Goal: Information Seeking & Learning: Learn about a topic

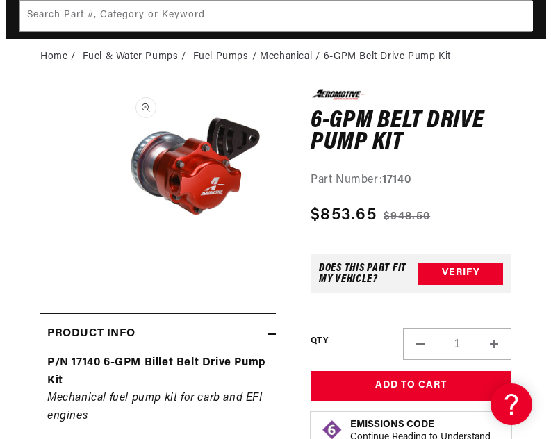
scroll to position [0, 416]
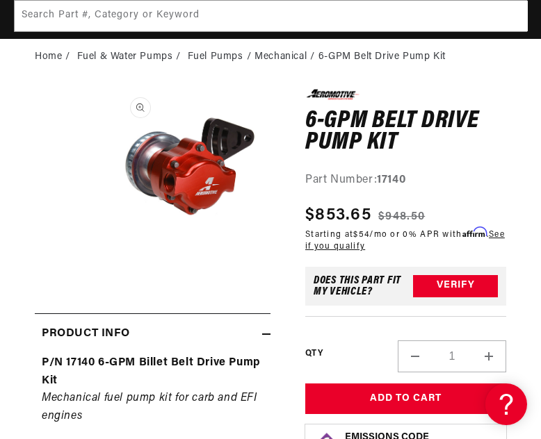
drag, startPoint x: 165, startPoint y: 188, endPoint x: 124, endPoint y: 220, distance: 52.1
click at [111, 247] on button "Open media 1 in modal" at bounding box center [111, 247] width 0 height 0
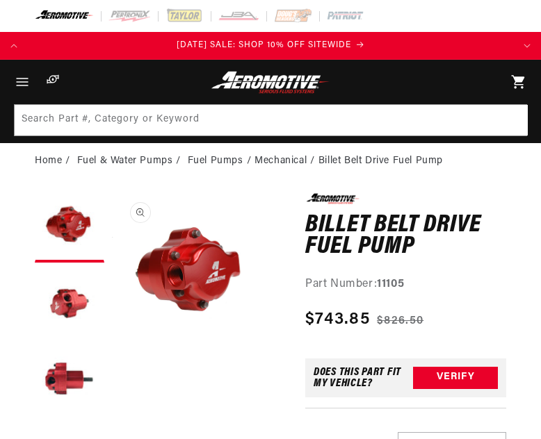
click at [111, 352] on button "Open media 1 in modal" at bounding box center [111, 352] width 0 height 0
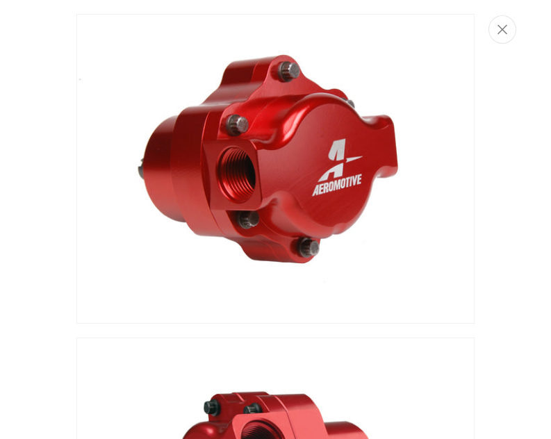
click at [260, 182] on img "Media gallery" at bounding box center [275, 169] width 398 height 310
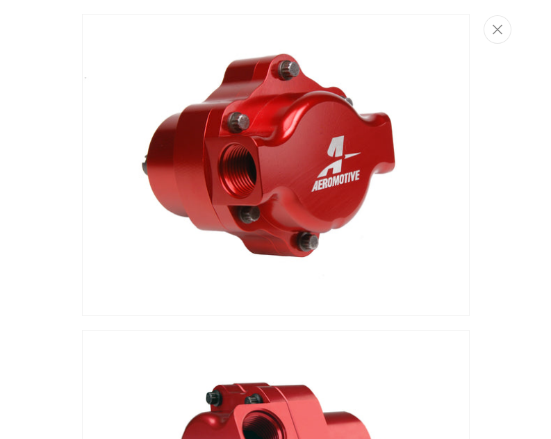
scroll to position [1, 0]
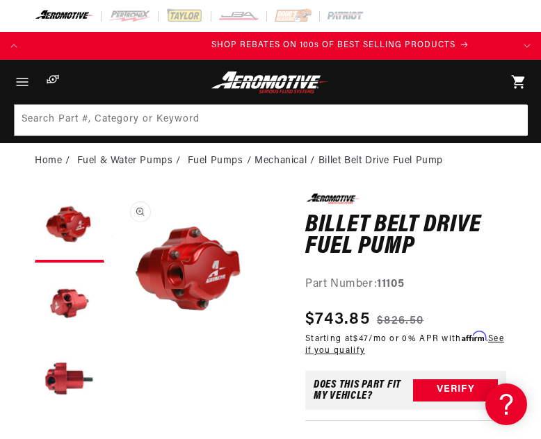
click at [111, 352] on button "Open media 1 in modal" at bounding box center [111, 352] width 0 height 0
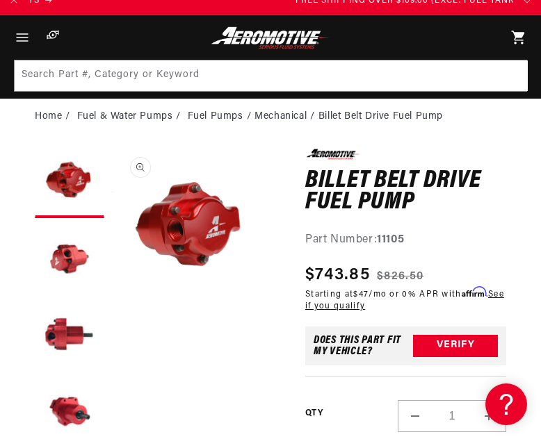
scroll to position [52, 0]
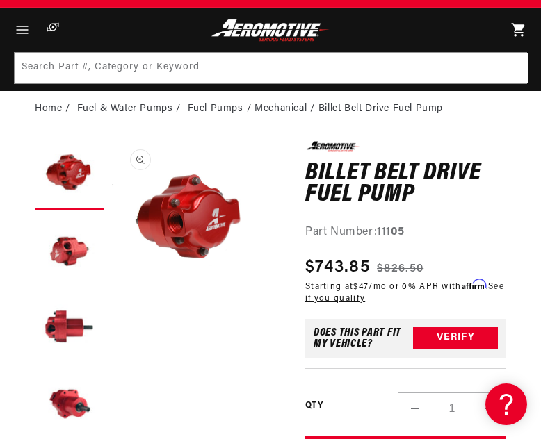
click at [111, 299] on button "Open media 1 in modal" at bounding box center [111, 299] width 0 height 0
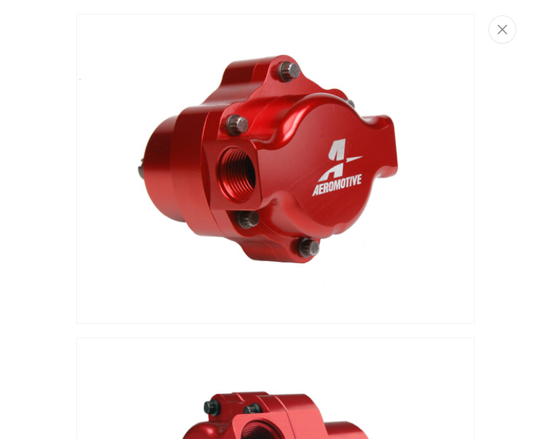
scroll to position [0, 426]
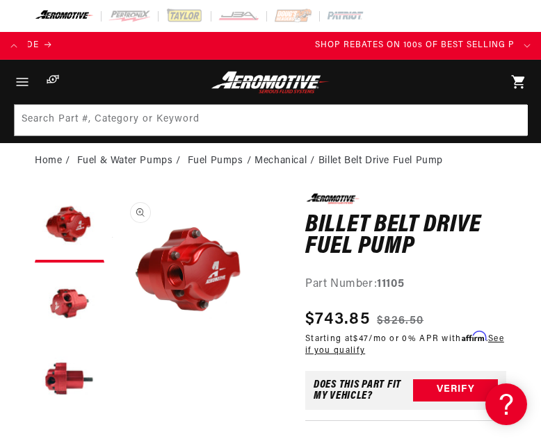
scroll to position [0, 416]
